Goal: Task Accomplishment & Management: Use online tool/utility

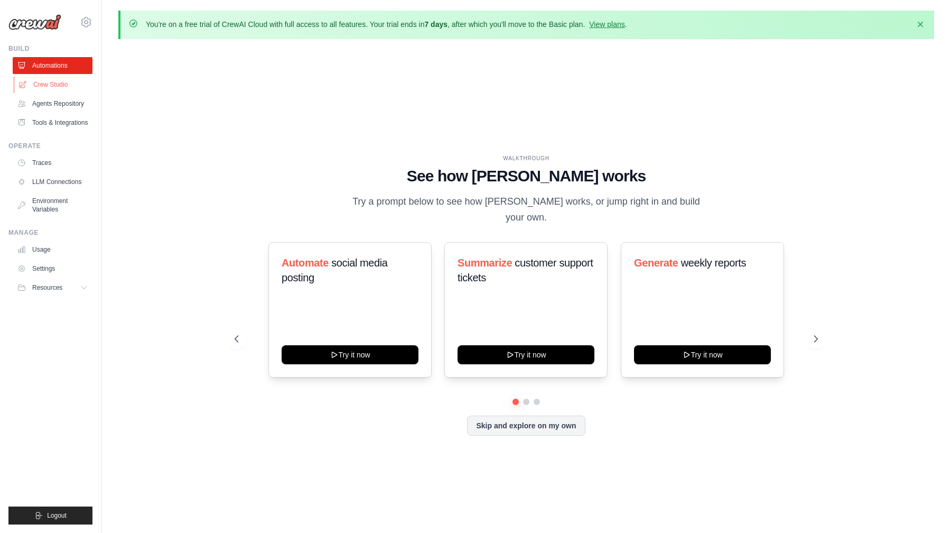
click at [55, 87] on link "Crew Studio" at bounding box center [54, 84] width 80 height 17
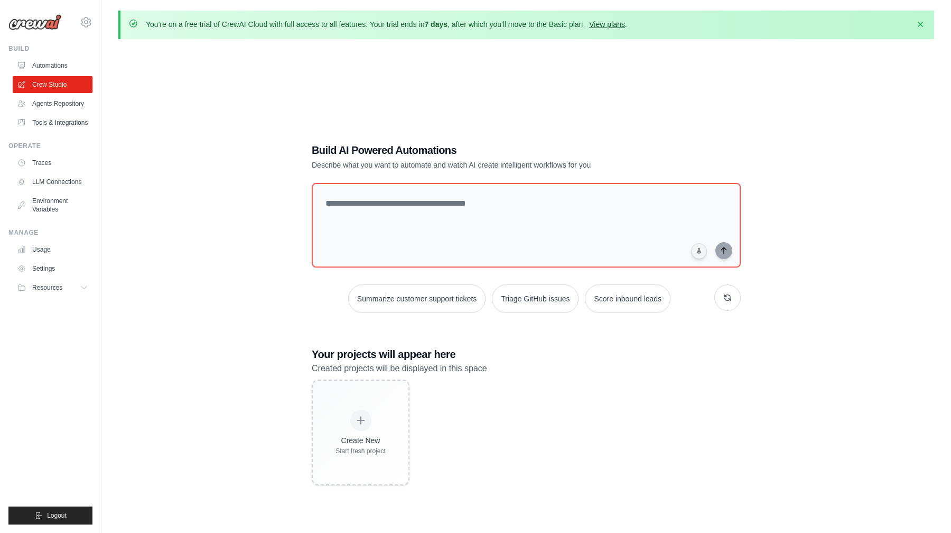
click at [601, 25] on link "View plans" at bounding box center [606, 24] width 35 height 8
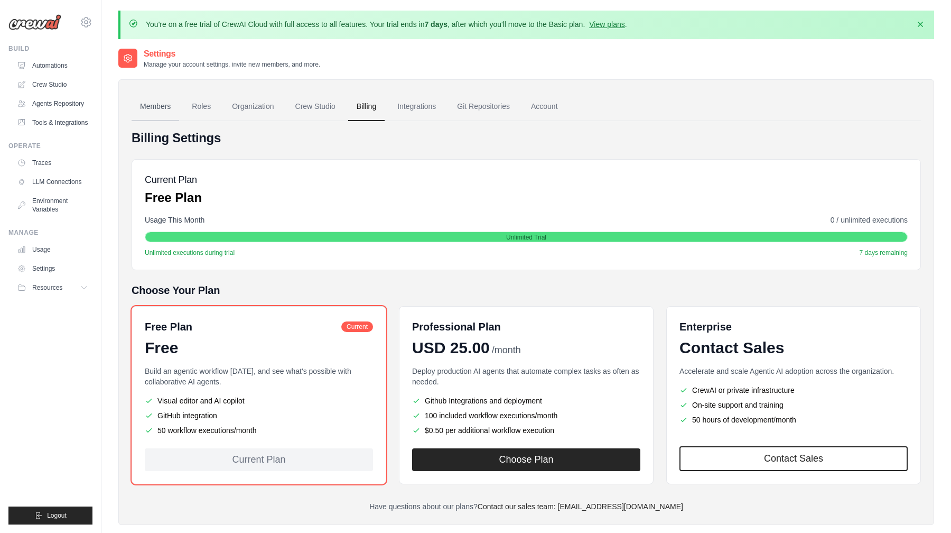
click at [156, 104] on link "Members" at bounding box center [156, 106] width 48 height 29
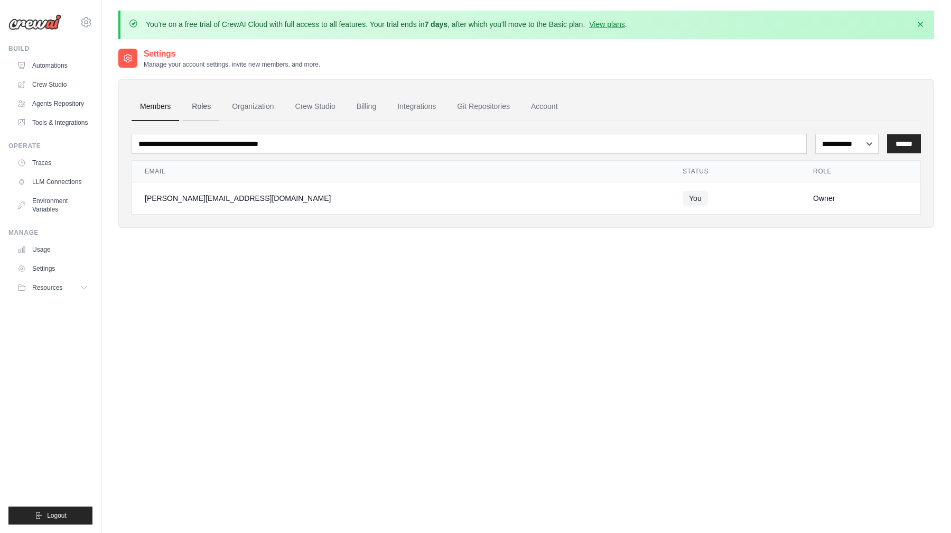
click at [188, 106] on link "Roles" at bounding box center [201, 106] width 36 height 29
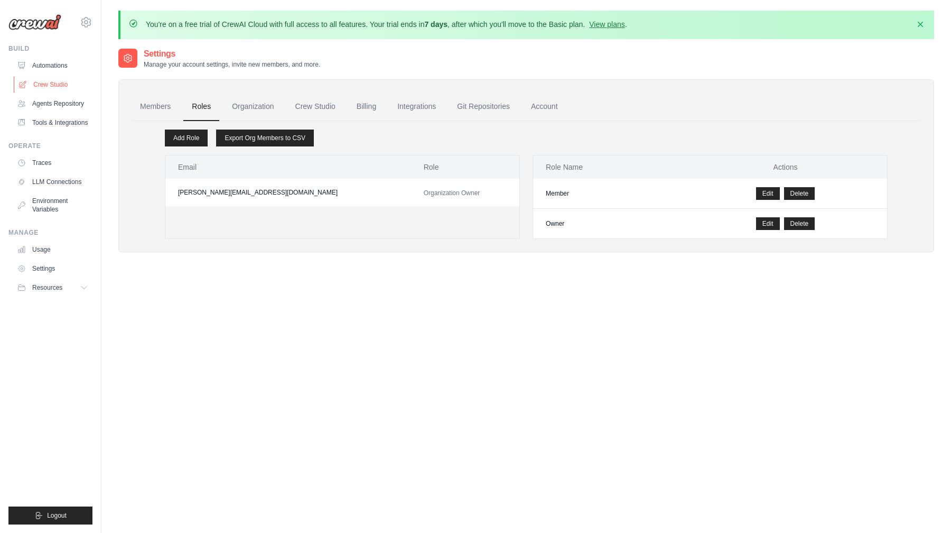
click at [54, 80] on link "Crew Studio" at bounding box center [54, 84] width 80 height 17
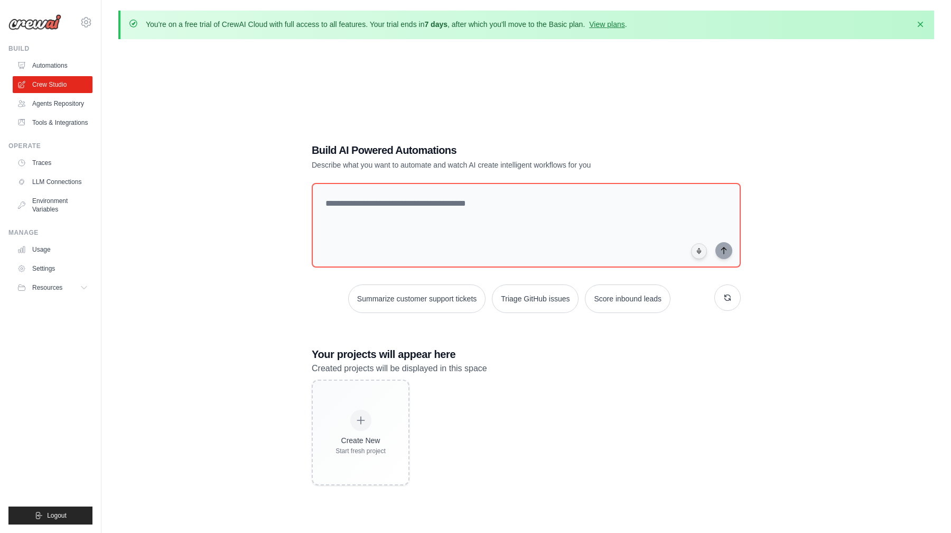
click at [265, 274] on div "Build AI Powered Automations Describe what you want to automate and watch AI cr…" at bounding box center [526, 314] width 816 height 533
click at [48, 182] on link "LLM Connections" at bounding box center [54, 181] width 80 height 17
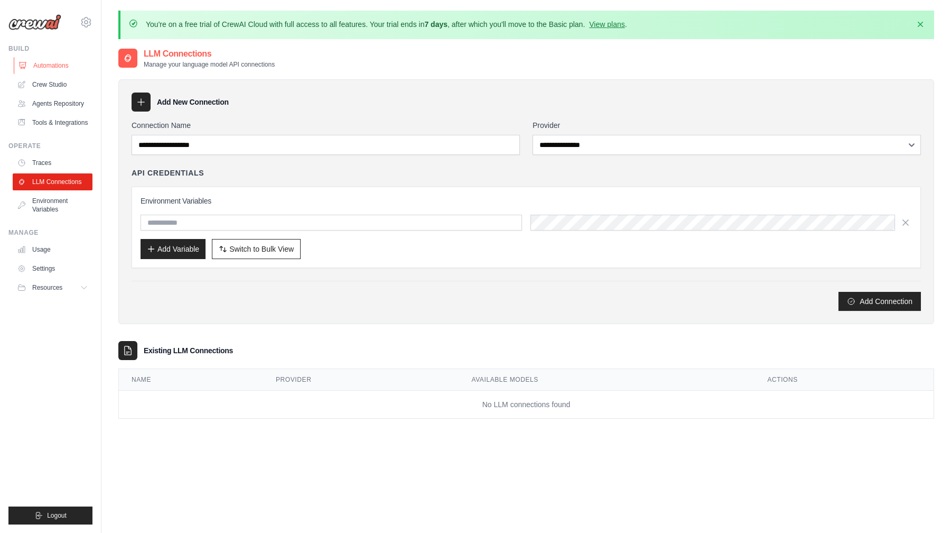
click at [44, 69] on link "Automations" at bounding box center [54, 65] width 80 height 17
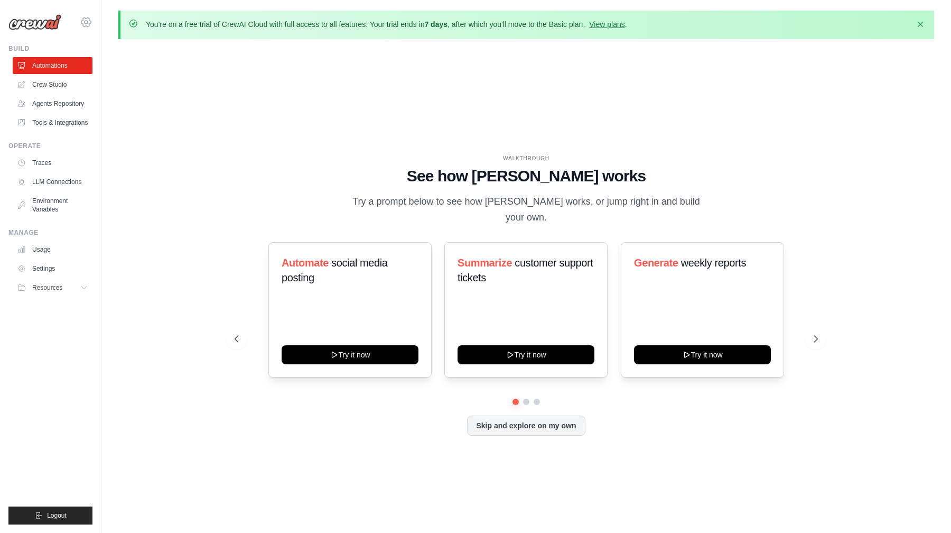
click at [86, 22] on icon at bounding box center [86, 22] width 13 height 13
click at [124, 70] on span "Settings" at bounding box center [130, 65] width 83 height 11
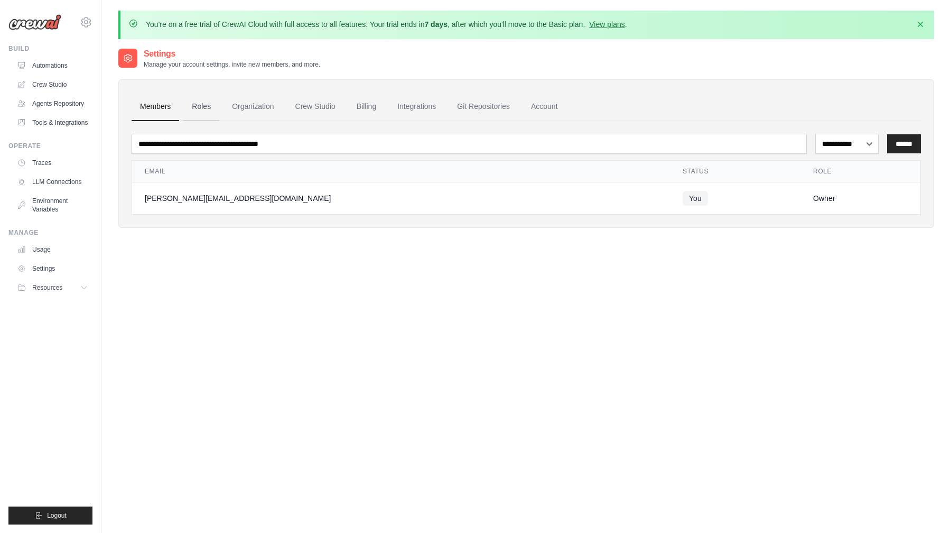
click at [209, 107] on link "Roles" at bounding box center [201, 106] width 36 height 29
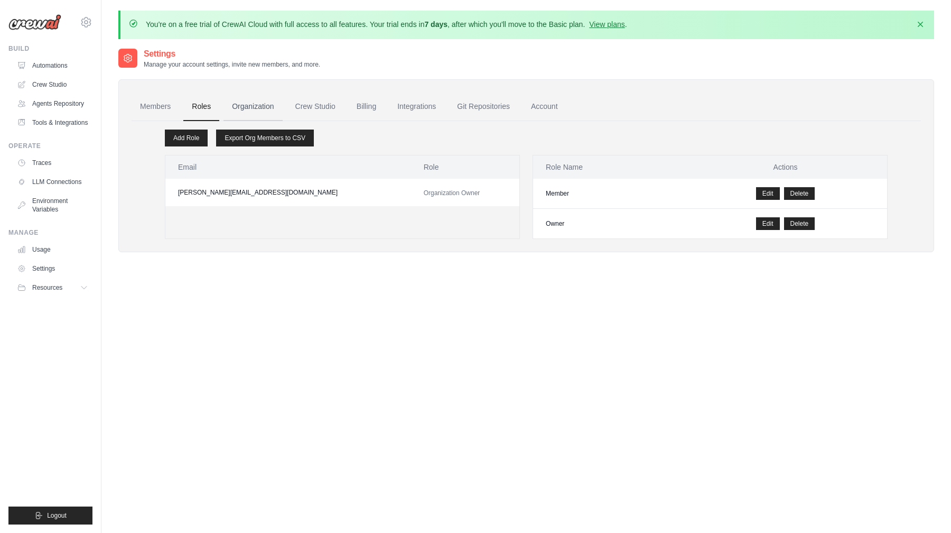
click at [254, 114] on link "Organization" at bounding box center [252, 106] width 59 height 29
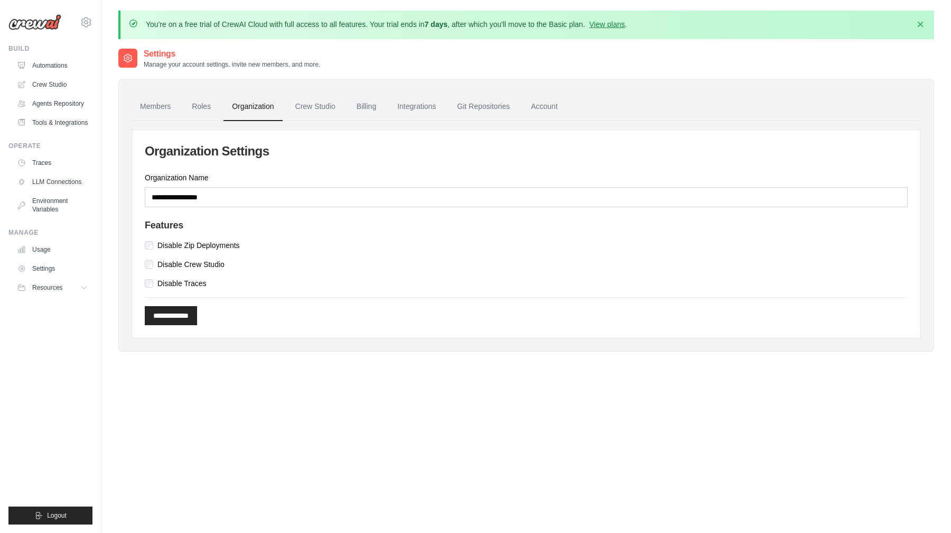
click at [307, 109] on link "Crew Studio" at bounding box center [315, 106] width 57 height 29
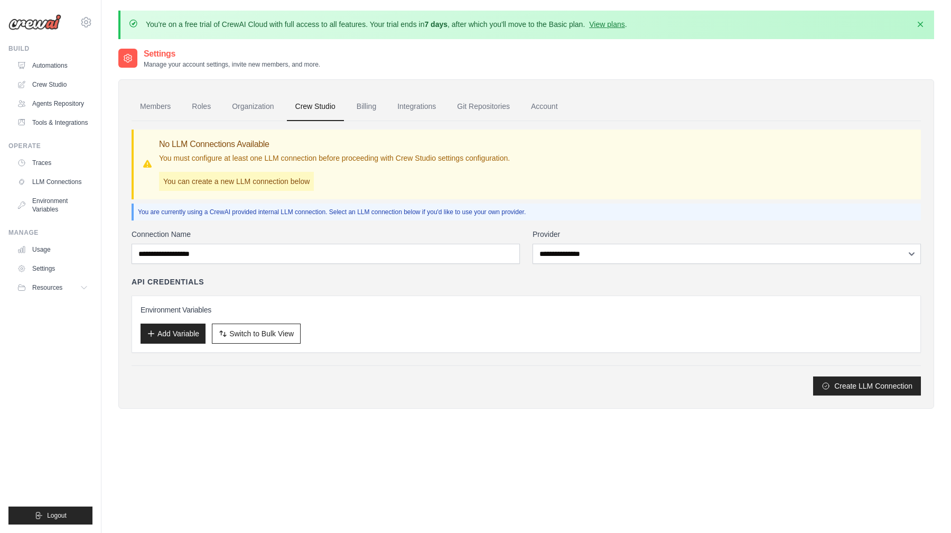
click at [150, 101] on link "Members" at bounding box center [156, 106] width 48 height 29
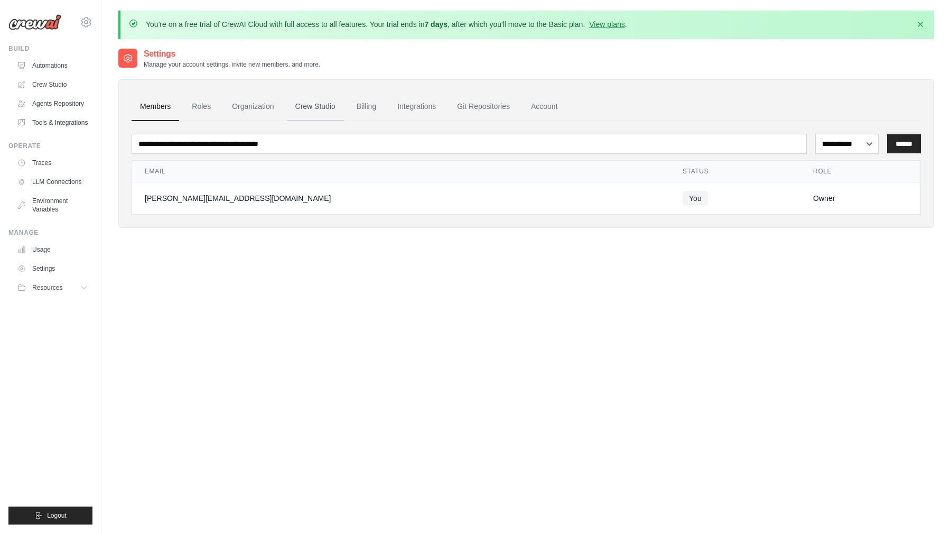
click at [328, 109] on link "Crew Studio" at bounding box center [315, 106] width 57 height 29
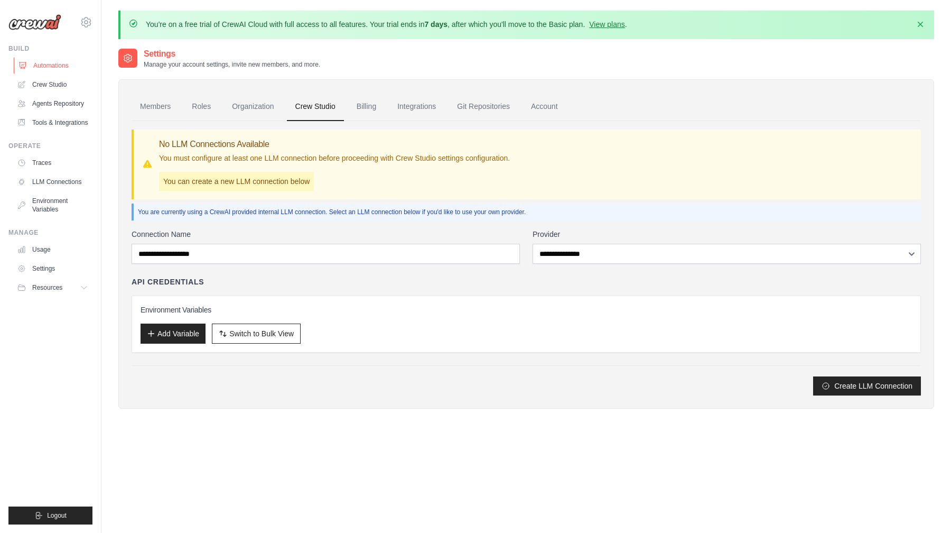
click at [45, 61] on link "Automations" at bounding box center [54, 65] width 80 height 17
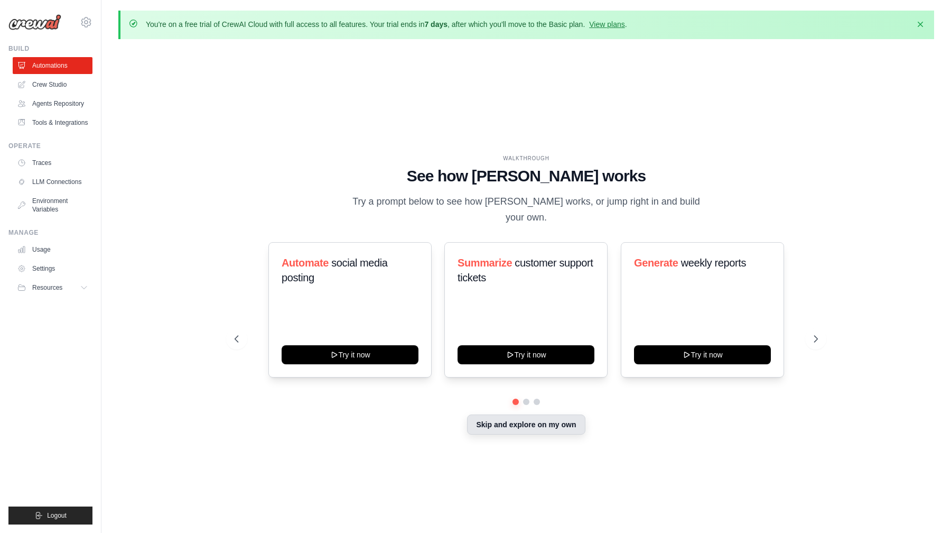
click at [526, 416] on button "Skip and explore on my own" at bounding box center [526, 424] width 118 height 20
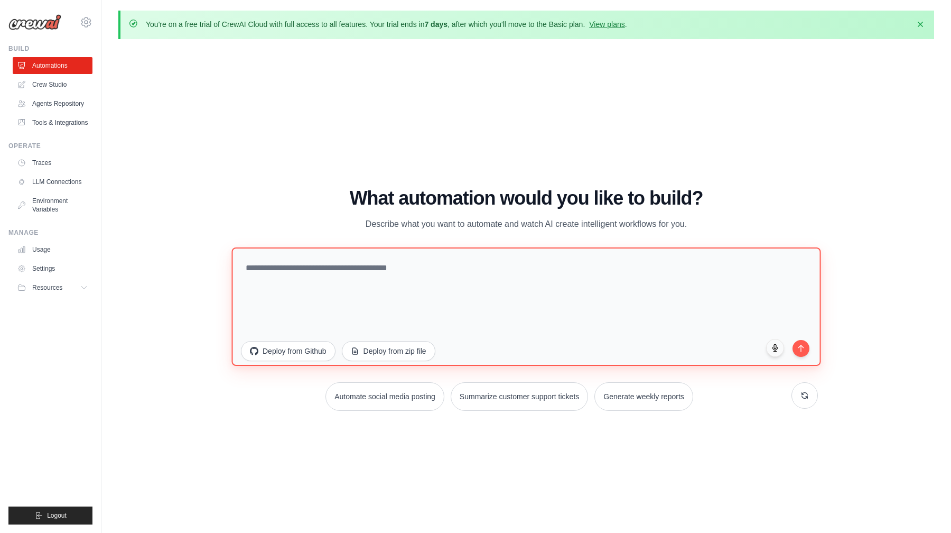
click at [310, 284] on textarea at bounding box center [525, 306] width 589 height 118
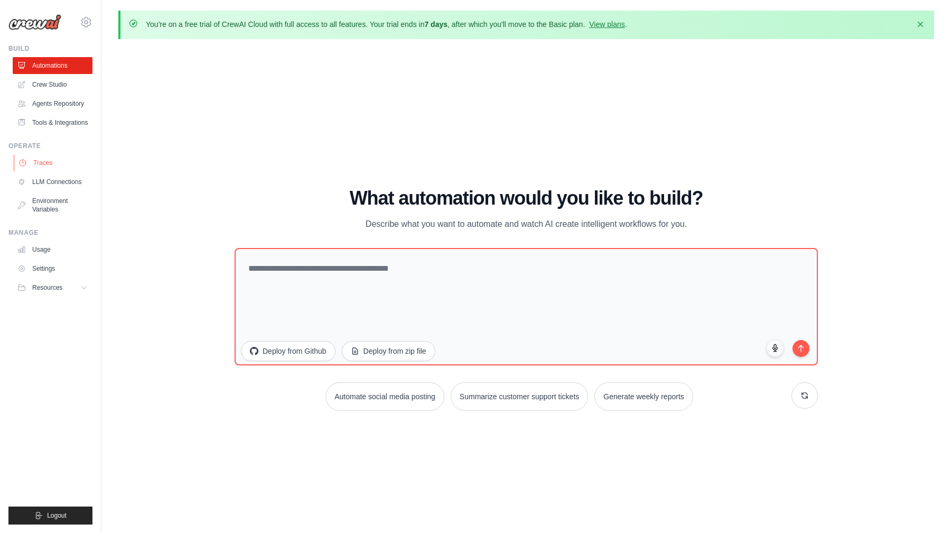
click at [45, 169] on link "Traces" at bounding box center [54, 162] width 80 height 17
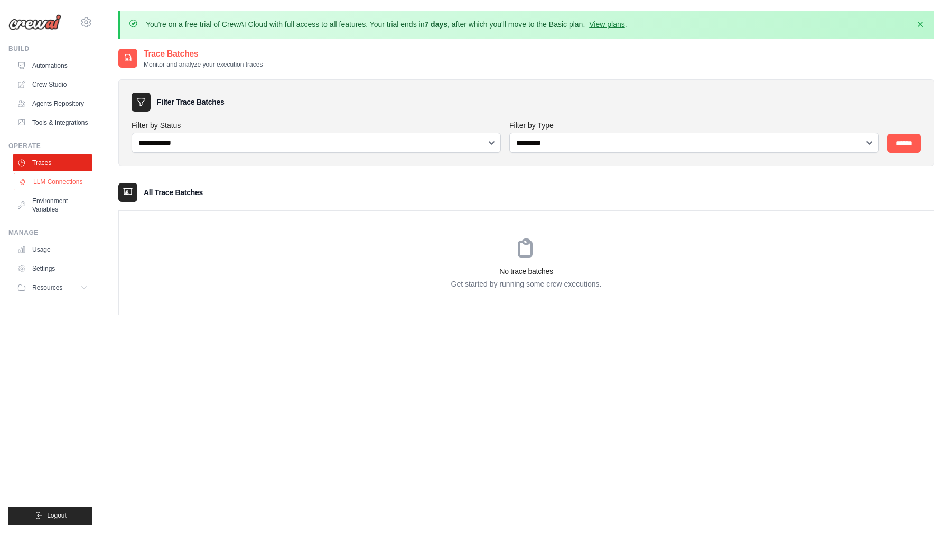
click at [54, 181] on link "LLM Connections" at bounding box center [54, 181] width 80 height 17
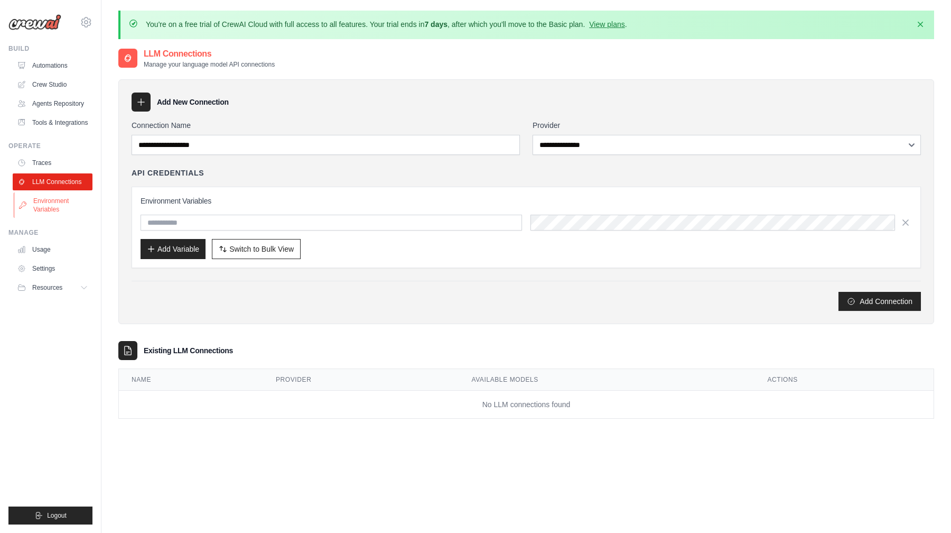
click at [51, 204] on link "Environment Variables" at bounding box center [54, 204] width 80 height 25
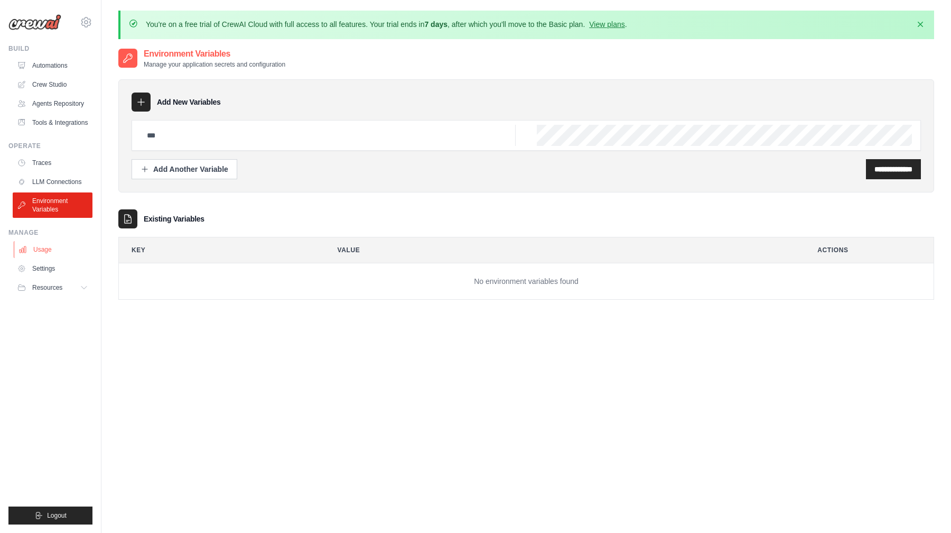
click at [43, 253] on link "Usage" at bounding box center [54, 249] width 80 height 17
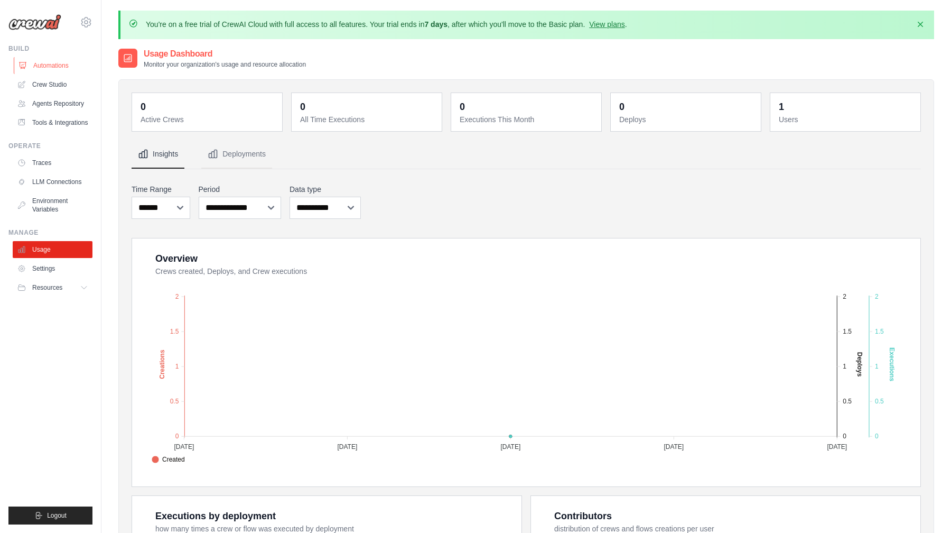
click at [51, 67] on link "Automations" at bounding box center [54, 65] width 80 height 17
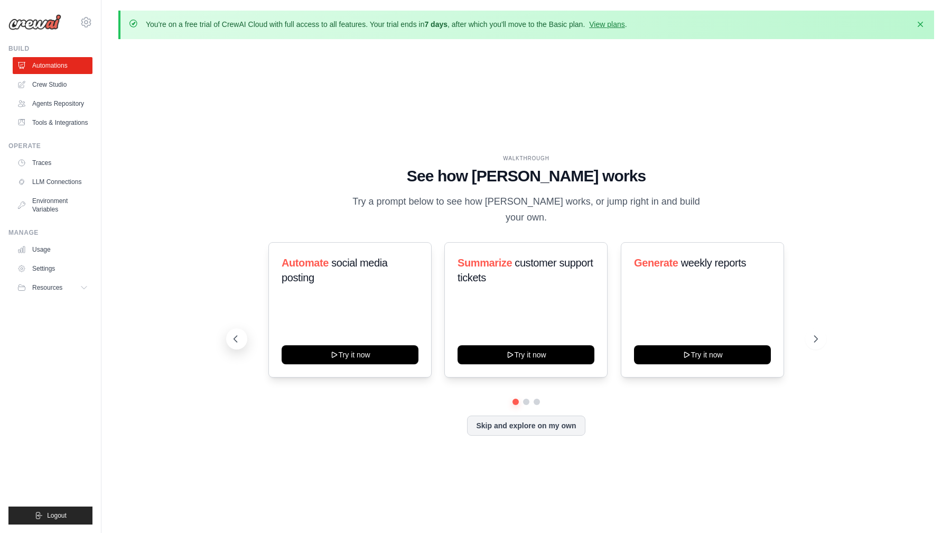
click at [237, 333] on icon at bounding box center [235, 338] width 11 height 11
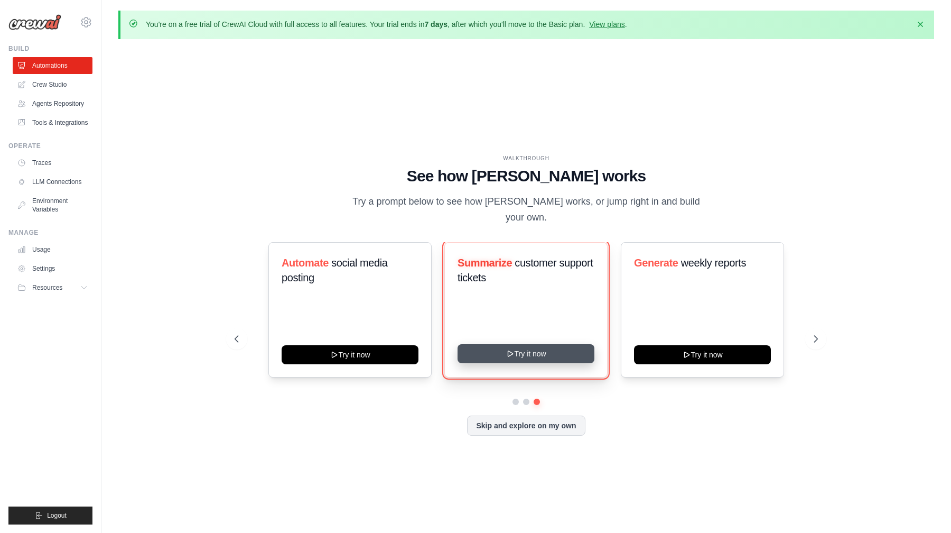
click at [506, 349] on icon at bounding box center [510, 353] width 8 height 8
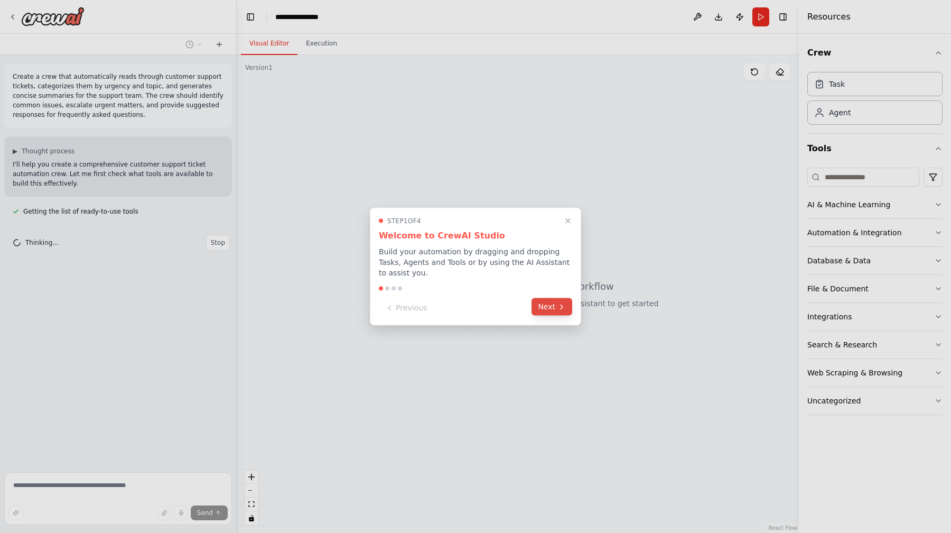
click at [555, 309] on button "Next" at bounding box center [551, 306] width 41 height 17
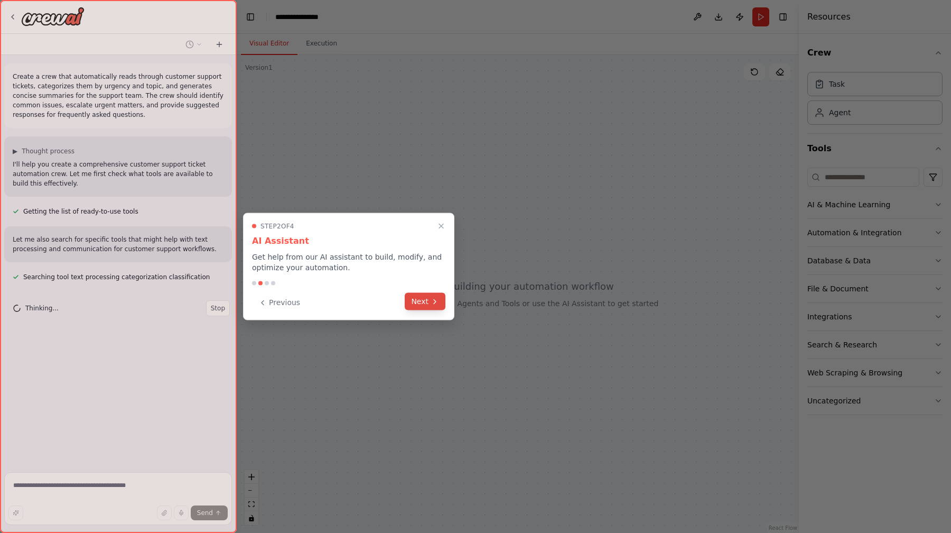
click at [426, 298] on button "Next" at bounding box center [425, 301] width 41 height 17
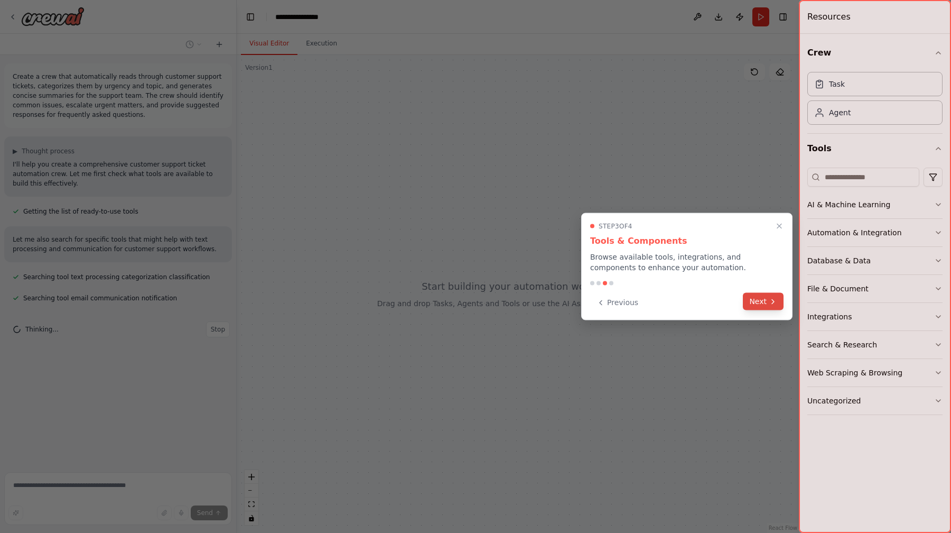
click at [758, 302] on button "Next" at bounding box center [763, 301] width 41 height 17
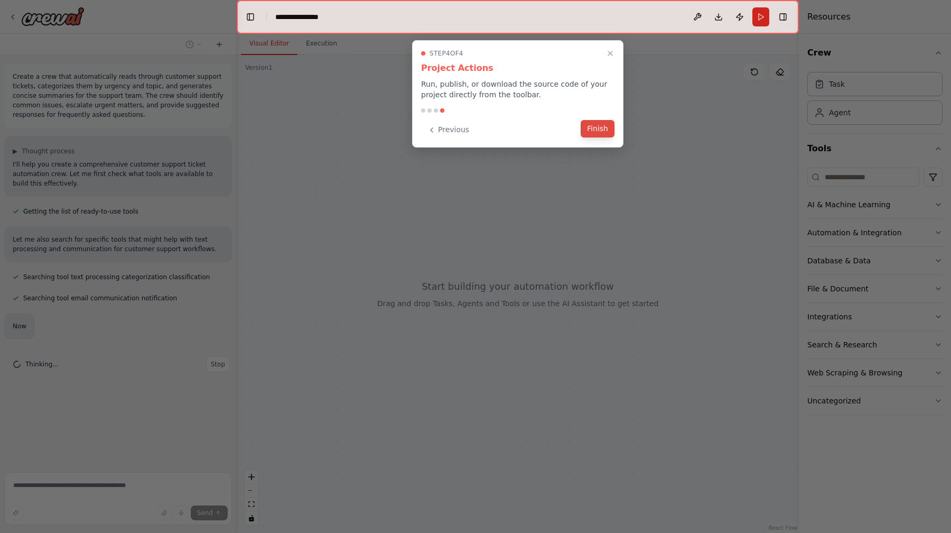
click at [607, 135] on button "Finish" at bounding box center [598, 128] width 34 height 17
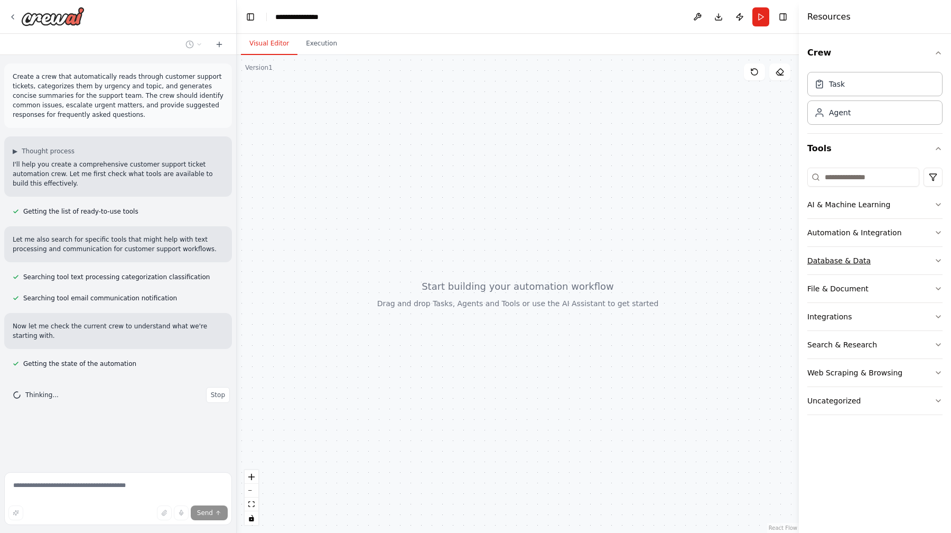
click at [909, 256] on button "Database & Data" at bounding box center [874, 260] width 135 height 27
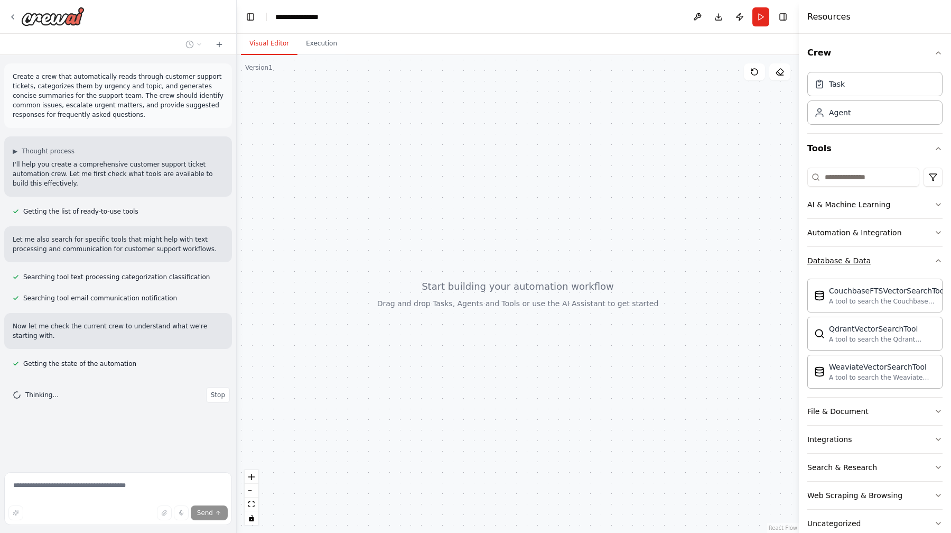
click at [905, 258] on button "Database & Data" at bounding box center [874, 260] width 135 height 27
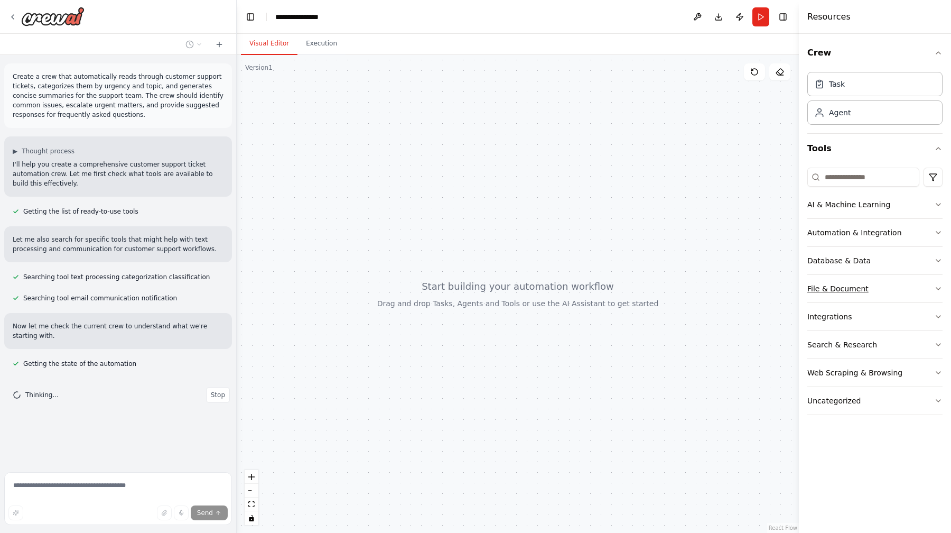
click at [897, 289] on button "File & Document" at bounding box center [874, 288] width 135 height 27
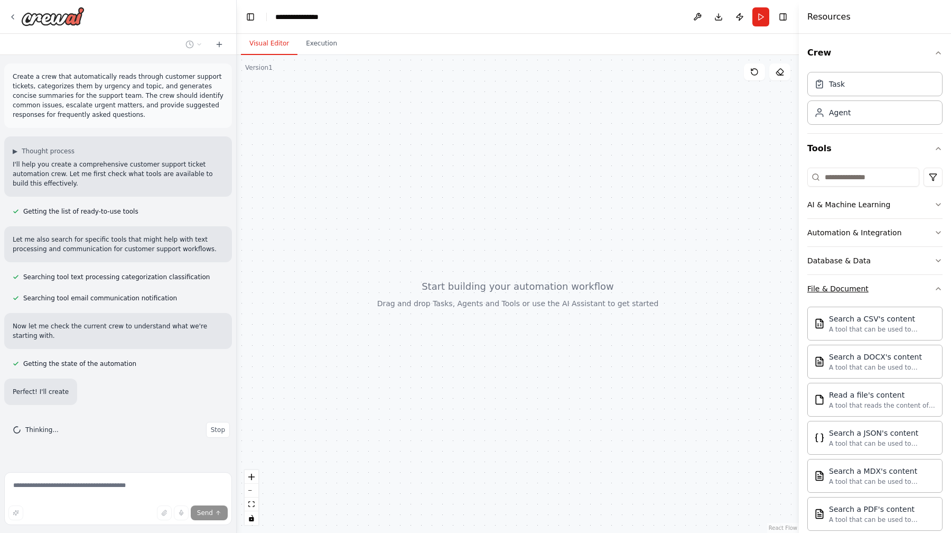
scroll to position [16, 0]
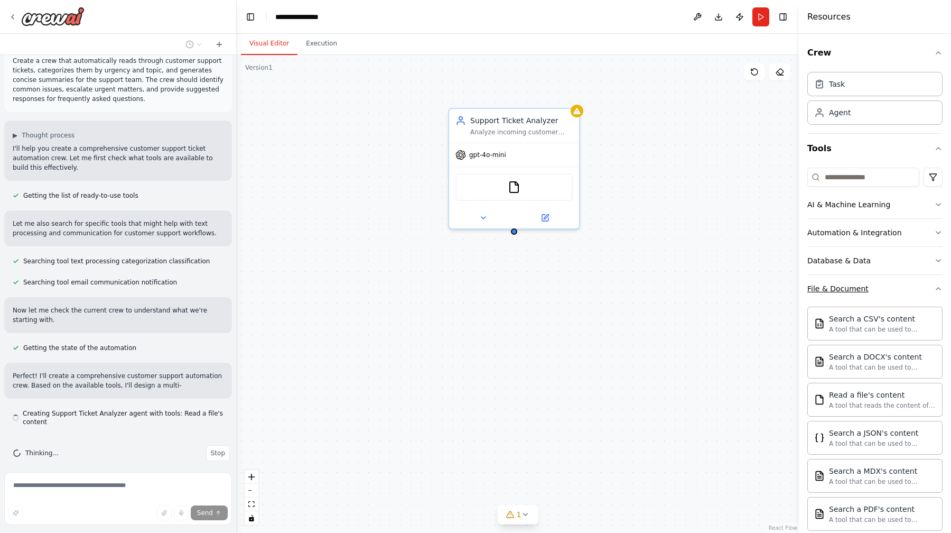
click at [897, 289] on button "File & Document" at bounding box center [874, 288] width 135 height 27
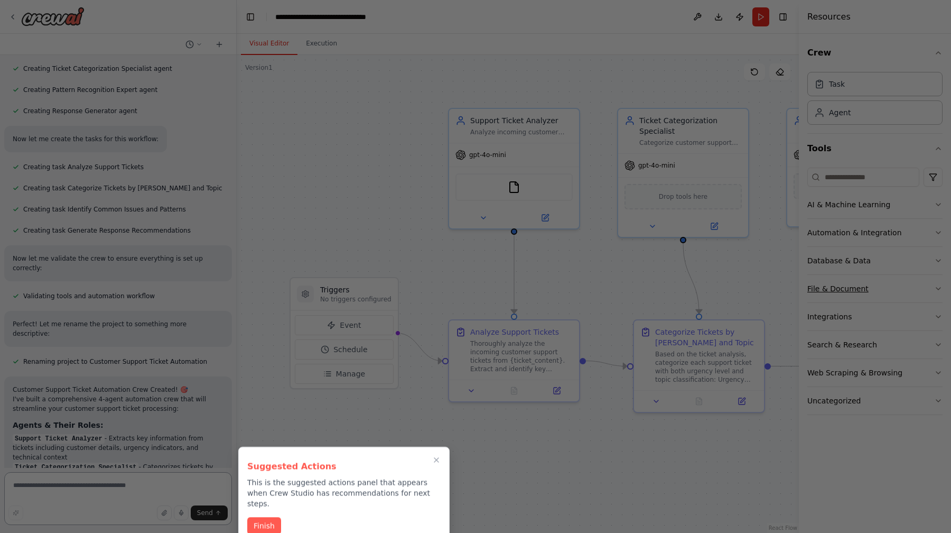
scroll to position [800, 0]
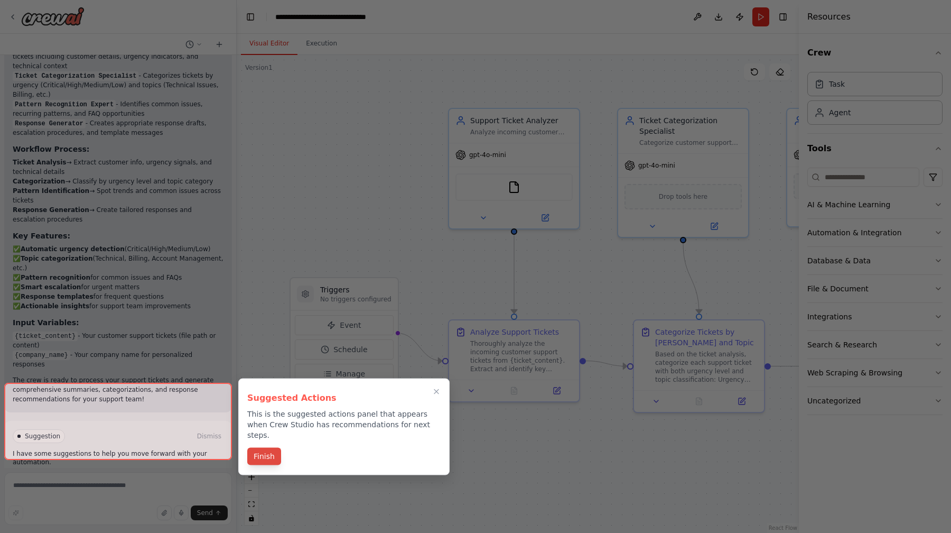
click at [272, 447] on button "Finish" at bounding box center [264, 455] width 34 height 17
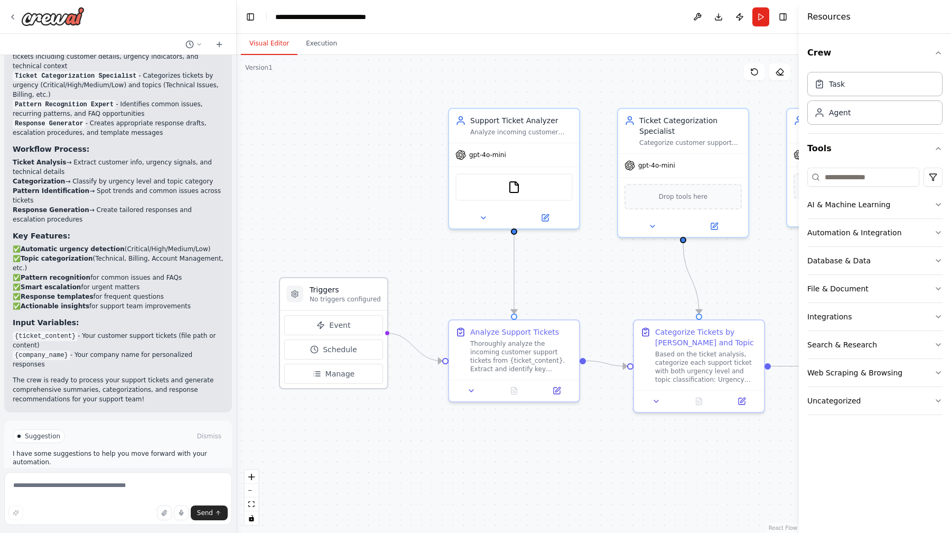
drag, startPoint x: 347, startPoint y: 288, endPoint x: 331, endPoint y: 307, distance: 25.1
click at [331, 295] on h3 "Triggers" at bounding box center [345, 289] width 71 height 11
click at [496, 333] on div "Analyze Support Tickets Thoroughly analyze the incoming customer support ticket…" at bounding box center [521, 347] width 102 height 46
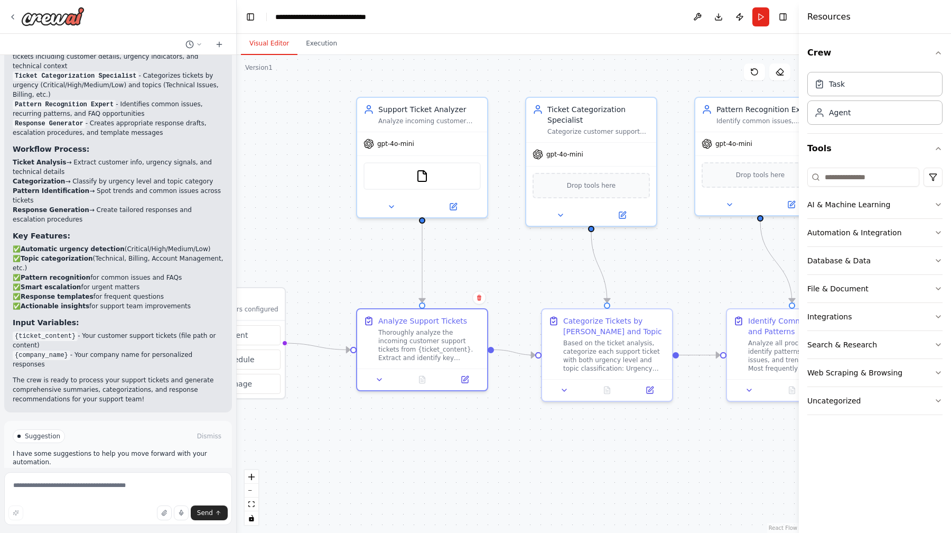
drag, startPoint x: 443, startPoint y: 283, endPoint x: 297, endPoint y: 262, distance: 146.7
click at [301, 262] on div ".deletable-edge-delete-btn { width: 20px; height: 20px; border: 0px solid #ffff…" at bounding box center [518, 294] width 562 height 478
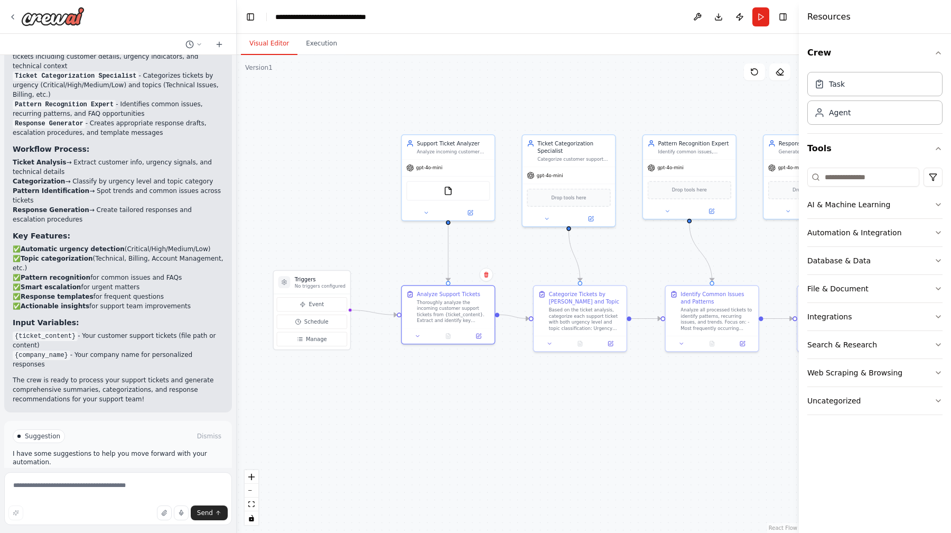
drag, startPoint x: 660, startPoint y: 388, endPoint x: 701, endPoint y: 386, distance: 40.2
click at [701, 386] on div ".deletable-edge-delete-btn { width: 20px; height: 20px; border: 0px solid #ffff…" at bounding box center [518, 294] width 562 height 478
click at [531, 395] on div ".deletable-edge-delete-btn { width: 20px; height: 20px; border: 0px solid #ffff…" at bounding box center [518, 294] width 562 height 478
click at [328, 45] on button "Execution" at bounding box center [321, 44] width 48 height 22
click at [279, 43] on button "Visual Editor" at bounding box center [269, 44] width 57 height 22
